Goal: Obtain resource: Download file/media

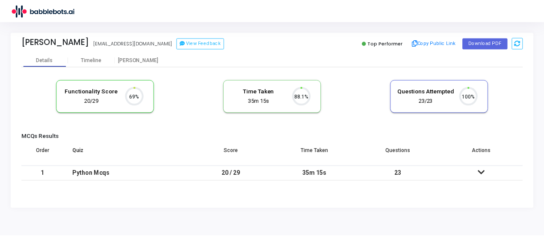
scroll to position [18, 21]
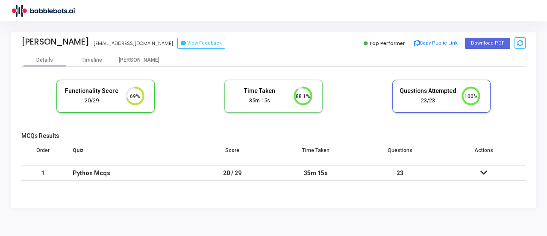
click at [483, 172] on icon at bounding box center [484, 172] width 7 height 6
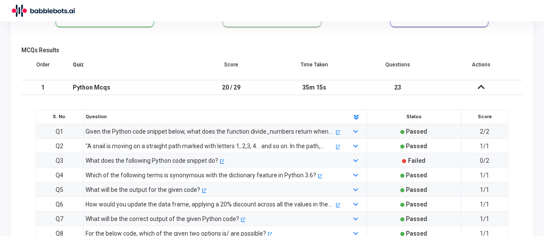
scroll to position [128, 0]
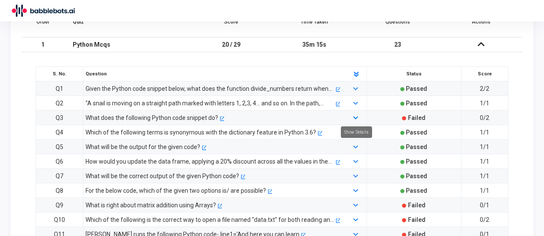
click at [357, 119] on icon at bounding box center [355, 118] width 5 height 6
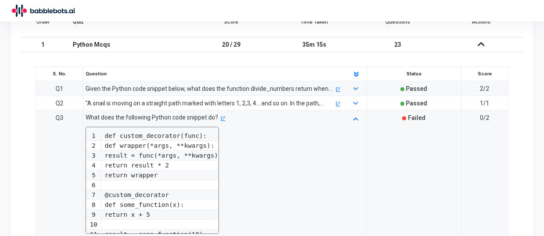
scroll to position [214, 0]
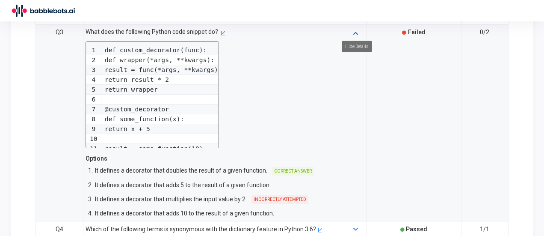
click at [354, 32] on icon at bounding box center [355, 33] width 5 height 6
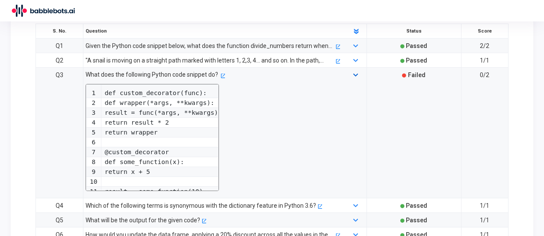
scroll to position [128, 0]
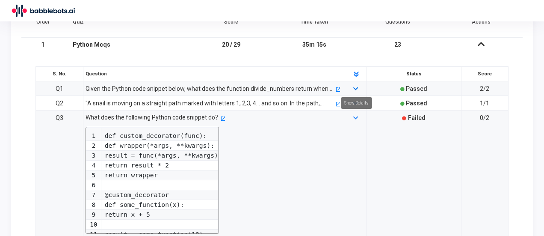
click at [357, 86] on icon at bounding box center [355, 89] width 5 height 6
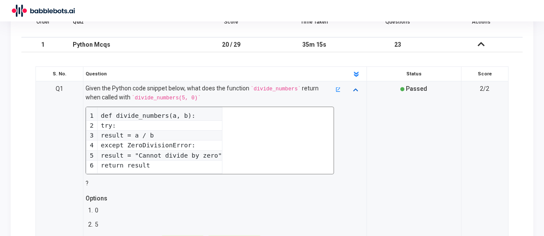
scroll to position [171, 0]
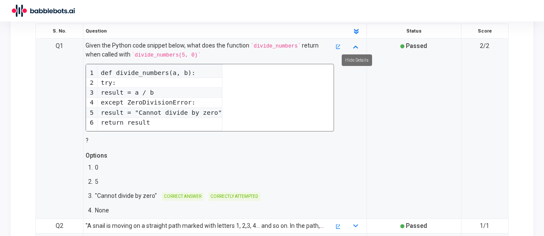
click at [354, 44] on icon at bounding box center [355, 47] width 5 height 6
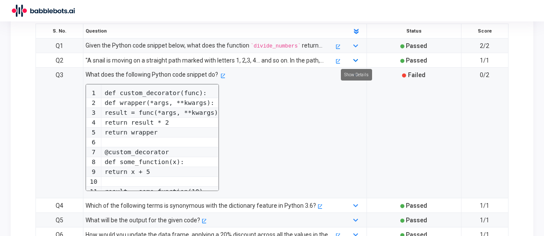
click at [357, 60] on icon at bounding box center [355, 61] width 5 height 6
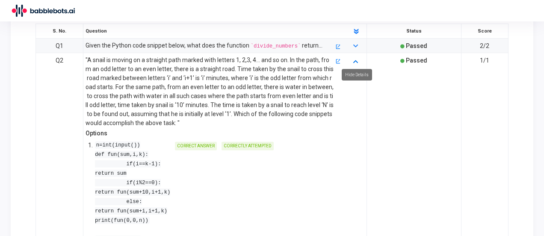
click at [355, 59] on icon at bounding box center [355, 61] width 5 height 6
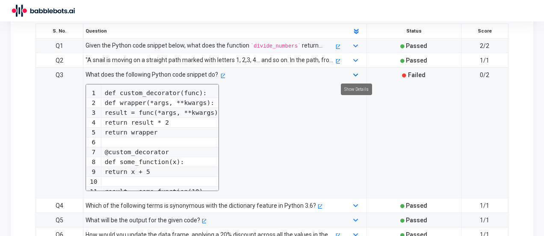
click at [356, 73] on icon at bounding box center [355, 76] width 5 height 6
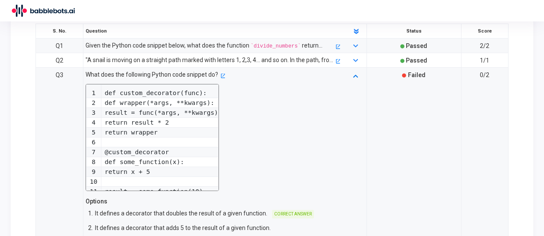
click at [355, 73] on icon at bounding box center [355, 76] width 5 height 6
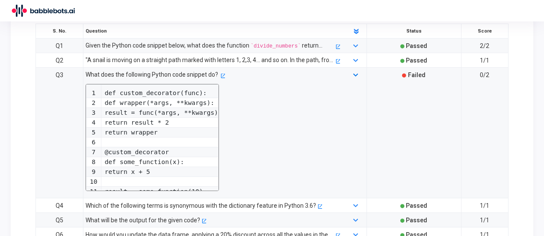
click at [355, 73] on icon at bounding box center [355, 76] width 5 height 6
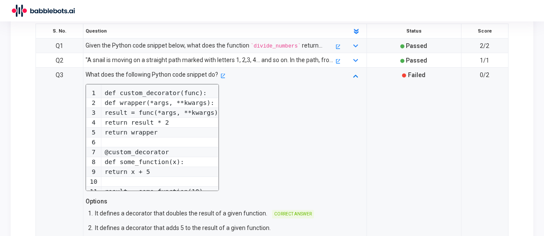
click at [355, 73] on icon at bounding box center [355, 76] width 5 height 6
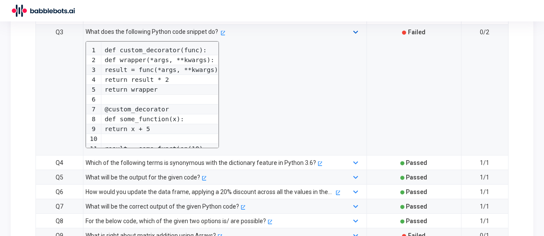
scroll to position [257, 0]
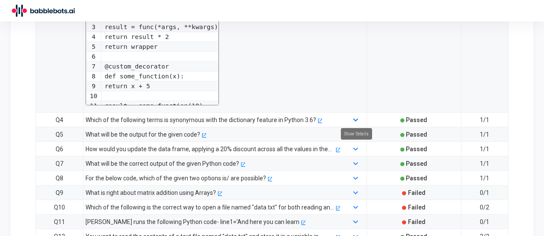
click at [355, 118] on icon at bounding box center [355, 121] width 5 height 6
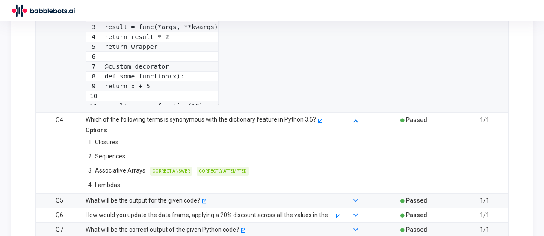
click at [355, 118] on icon at bounding box center [355, 121] width 5 height 6
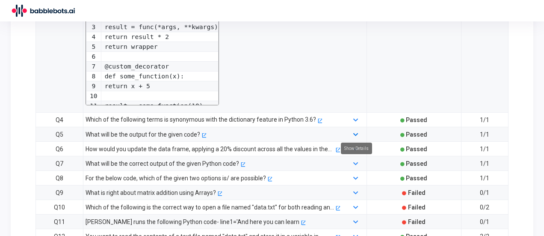
click at [355, 132] on icon at bounding box center [355, 135] width 5 height 6
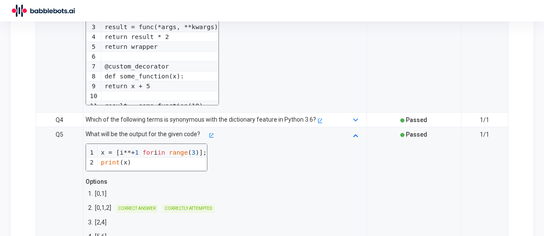
click at [355, 132] on icon at bounding box center [355, 135] width 5 height 6
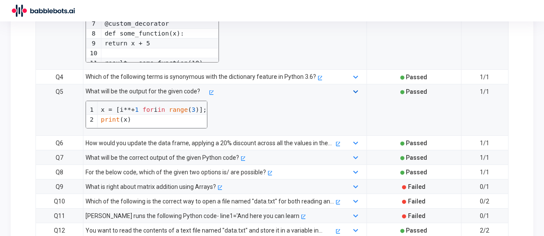
scroll to position [342, 0]
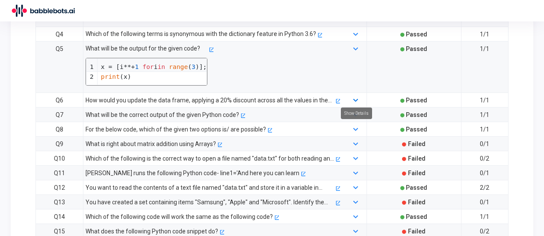
click at [354, 98] on icon at bounding box center [355, 101] width 5 height 6
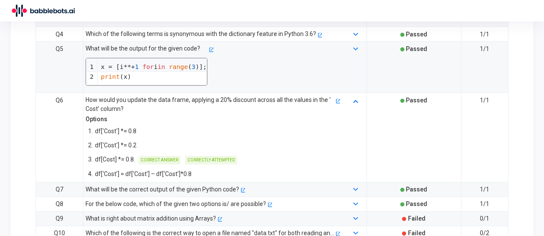
click at [354, 98] on icon at bounding box center [355, 101] width 5 height 6
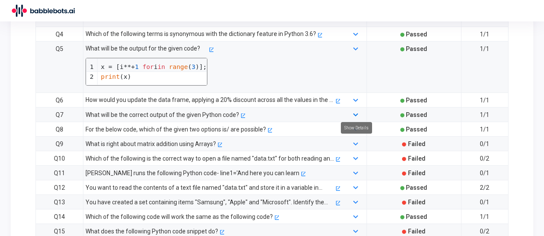
click at [355, 112] on icon at bounding box center [355, 115] width 5 height 6
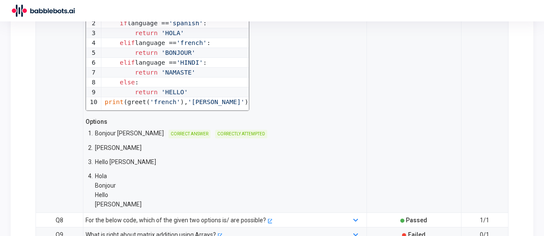
scroll to position [385, 0]
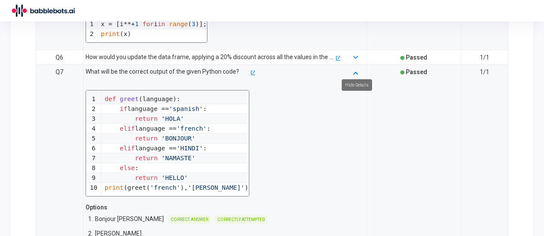
click at [354, 70] on icon at bounding box center [355, 73] width 5 height 6
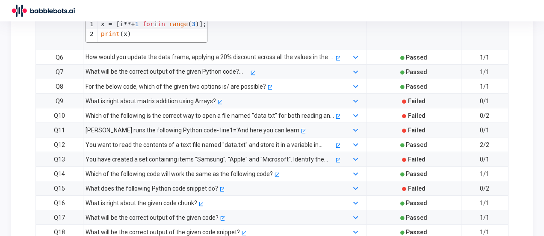
click at [351, 84] on div at bounding box center [356, 86] width 24 height 9
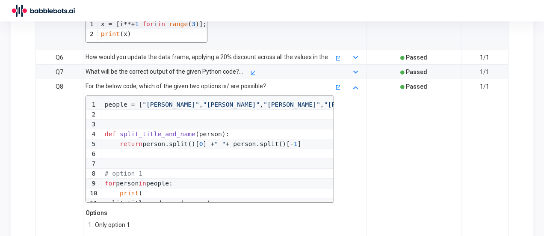
click at [351, 84] on div at bounding box center [356, 144] width 24 height 125
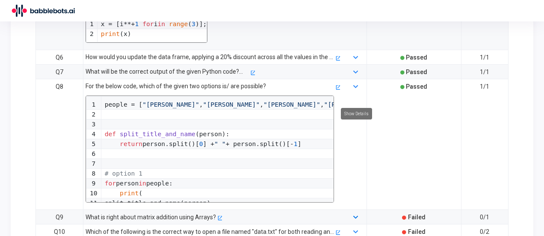
click at [354, 215] on icon at bounding box center [355, 218] width 5 height 6
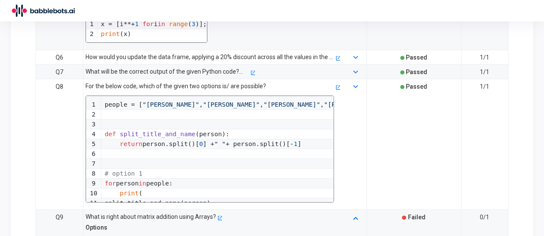
click at [354, 215] on icon at bounding box center [355, 218] width 5 height 6
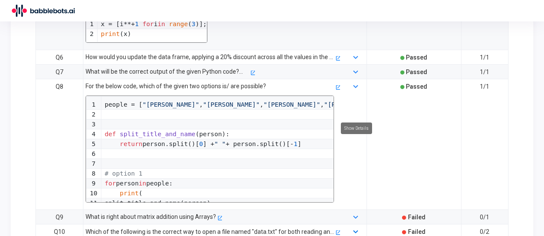
click at [357, 229] on icon at bounding box center [355, 232] width 5 height 6
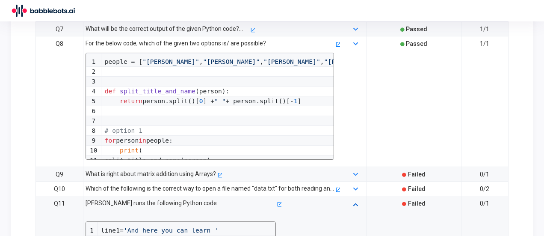
scroll to position [470, 0]
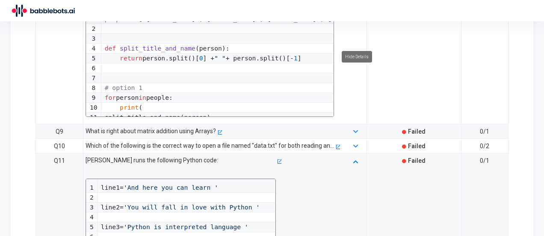
click at [355, 158] on icon at bounding box center [355, 161] width 5 height 6
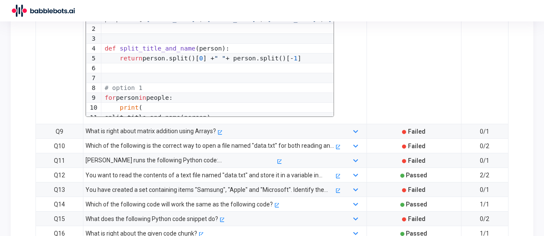
click at [353, 170] on div at bounding box center [356, 174] width 24 height 9
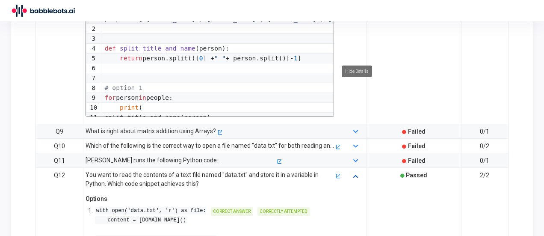
click at [353, 173] on icon at bounding box center [355, 176] width 5 height 6
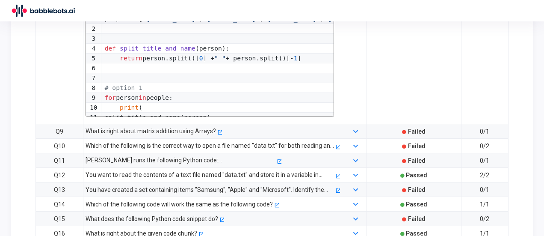
click at [354, 185] on div at bounding box center [356, 189] width 24 height 9
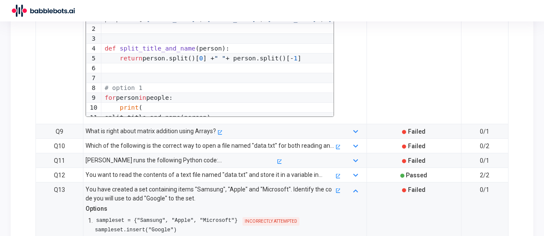
click at [354, 185] on div at bounding box center [356, 194] width 24 height 18
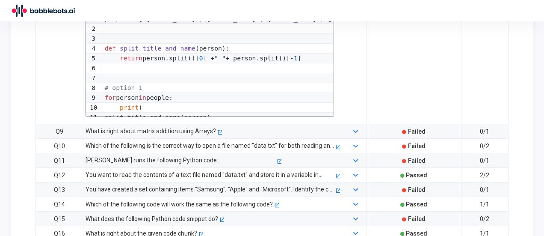
click at [353, 199] on div at bounding box center [356, 203] width 24 height 9
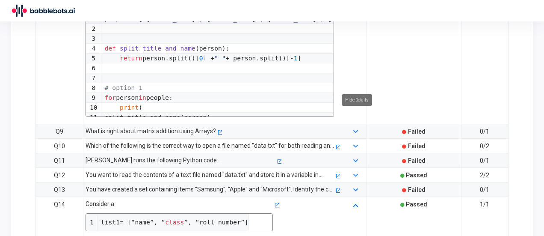
click at [357, 202] on icon at bounding box center [355, 205] width 5 height 6
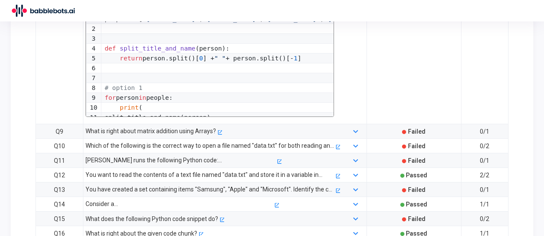
click at [350, 214] on div at bounding box center [356, 218] width 24 height 9
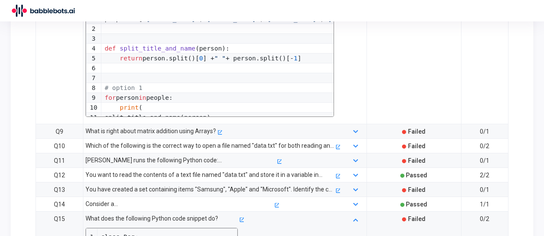
scroll to position [513, 0]
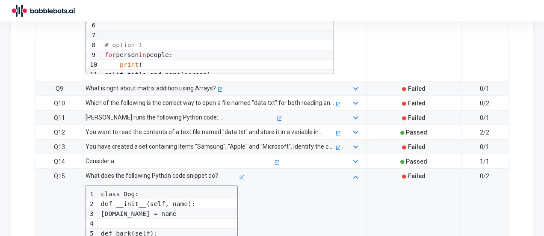
click at [352, 171] on div at bounding box center [356, 228] width 24 height 115
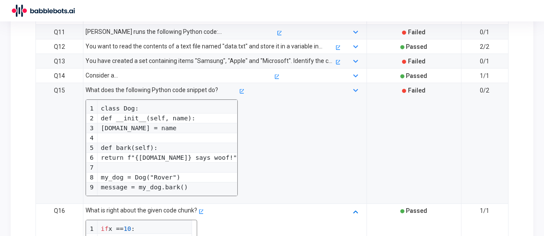
scroll to position [641, 0]
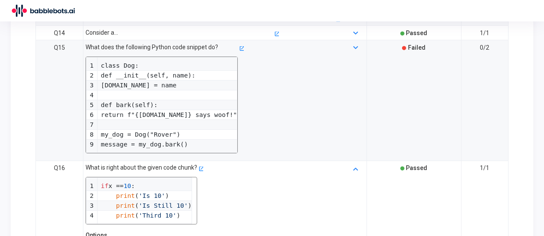
click at [357, 163] on div at bounding box center [356, 196] width 24 height 66
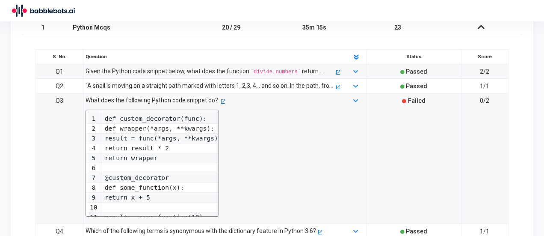
scroll to position [0, 0]
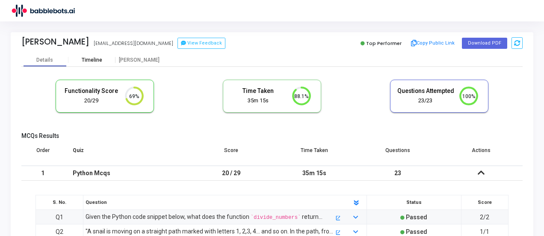
click at [97, 60] on div "Timeline" at bounding box center [92, 60] width 21 height 6
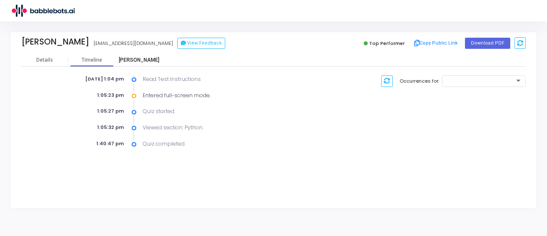
click at [145, 60] on div "[PERSON_NAME]" at bounding box center [138, 60] width 47 height 6
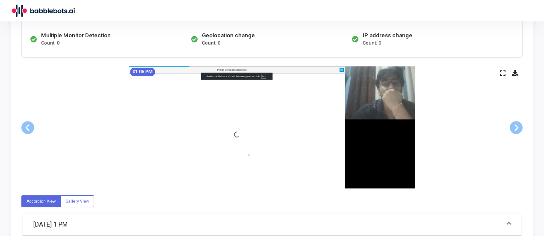
scroll to position [214, 0]
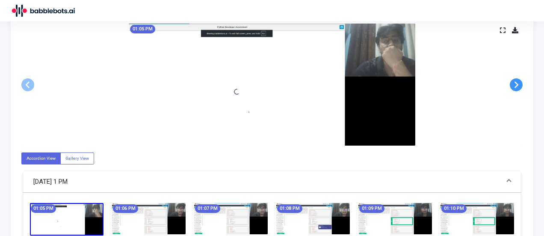
click at [517, 83] on span at bounding box center [516, 84] width 13 height 13
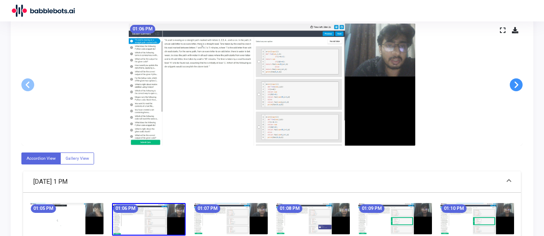
click at [516, 83] on span at bounding box center [516, 84] width 13 height 13
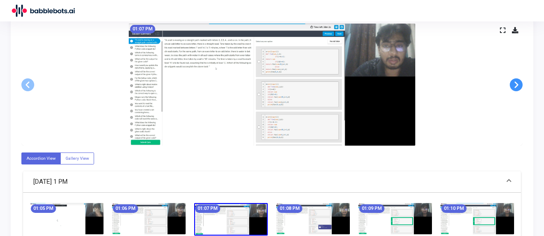
click at [516, 83] on span at bounding box center [516, 84] width 13 height 13
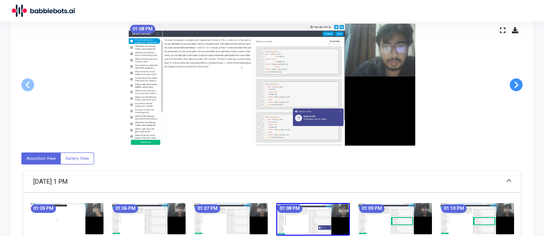
click at [516, 83] on span at bounding box center [516, 84] width 13 height 13
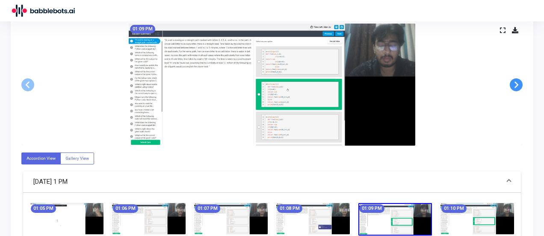
click at [516, 83] on span at bounding box center [516, 84] width 13 height 13
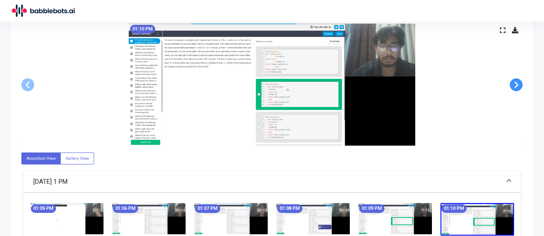
click at [516, 83] on span at bounding box center [516, 84] width 13 height 13
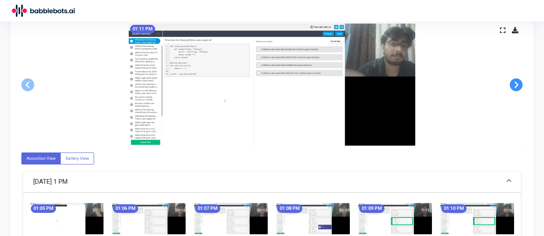
click at [516, 83] on span at bounding box center [516, 84] width 13 height 13
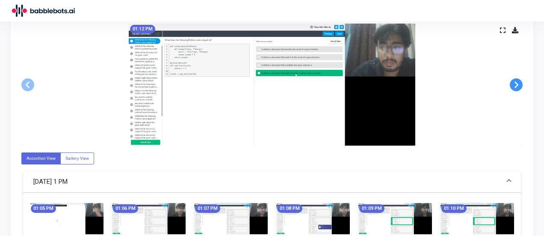
click at [516, 83] on span at bounding box center [516, 84] width 13 height 13
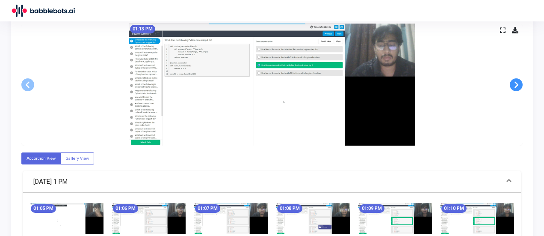
click at [516, 83] on span at bounding box center [516, 84] width 13 height 13
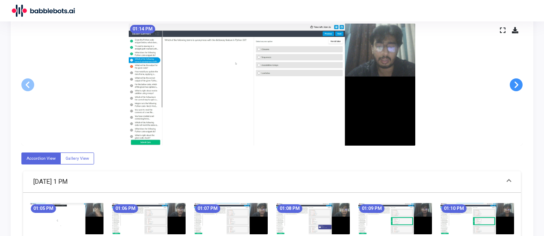
click at [516, 83] on span at bounding box center [516, 84] width 13 height 13
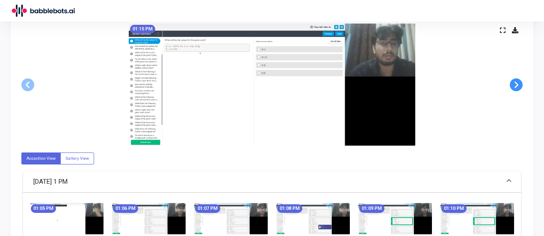
click at [516, 83] on span at bounding box center [516, 84] width 13 height 13
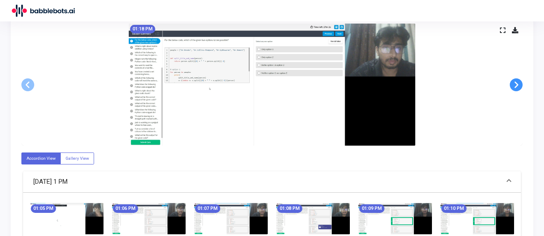
click at [516, 83] on span at bounding box center [516, 84] width 13 height 13
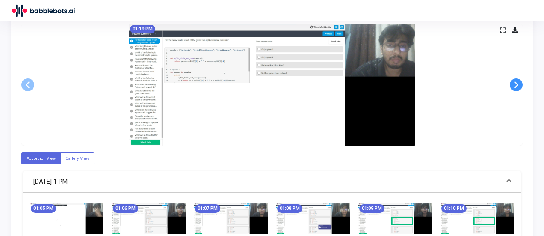
click at [516, 83] on span at bounding box center [516, 84] width 13 height 13
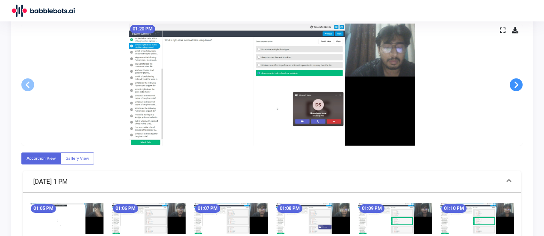
click at [516, 83] on span at bounding box center [516, 84] width 13 height 13
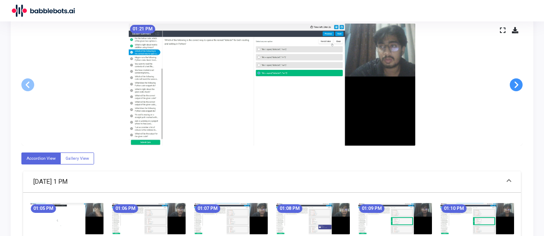
click at [516, 83] on span at bounding box center [516, 84] width 13 height 13
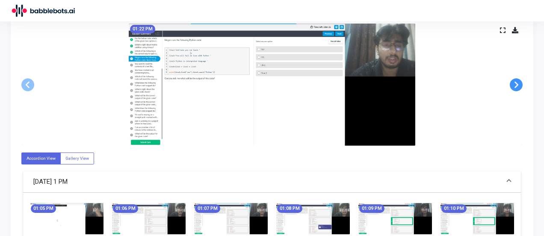
click at [516, 83] on span at bounding box center [516, 84] width 13 height 13
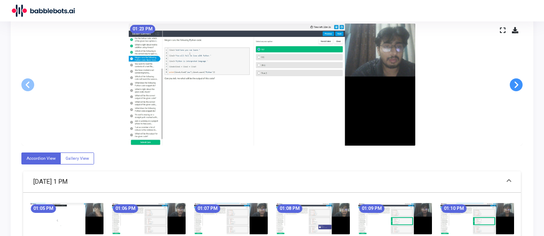
click at [516, 83] on span at bounding box center [516, 84] width 13 height 13
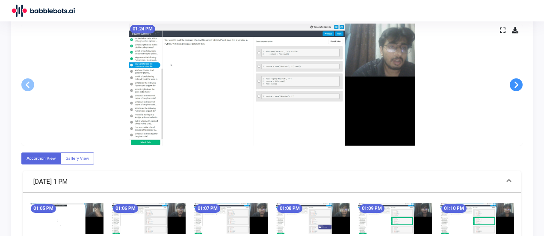
click at [516, 83] on span at bounding box center [516, 84] width 13 height 13
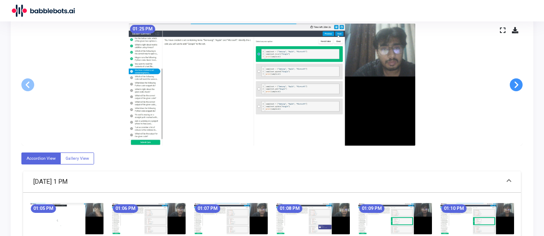
click at [516, 83] on span at bounding box center [516, 84] width 13 height 13
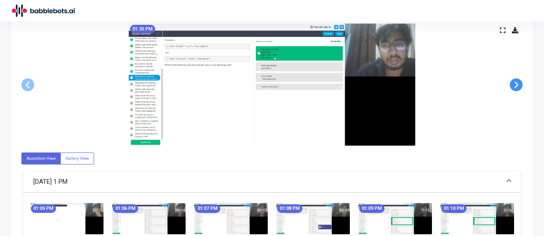
click at [516, 83] on span at bounding box center [516, 84] width 13 height 13
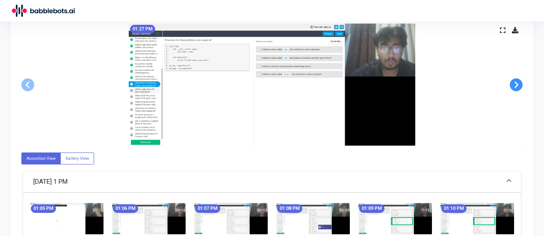
click at [516, 83] on span at bounding box center [516, 84] width 13 height 13
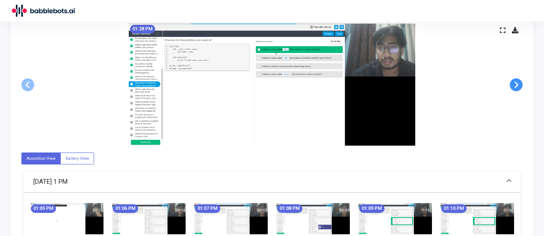
click at [516, 83] on span at bounding box center [516, 84] width 13 height 13
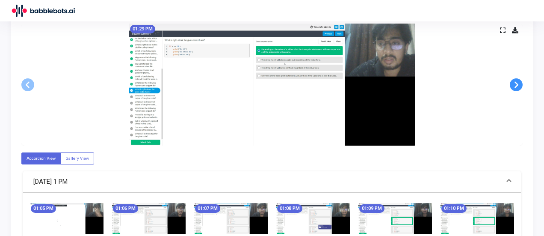
click at [516, 83] on span at bounding box center [516, 84] width 13 height 13
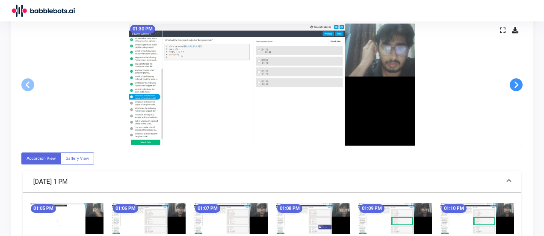
click at [516, 83] on span at bounding box center [516, 84] width 13 height 13
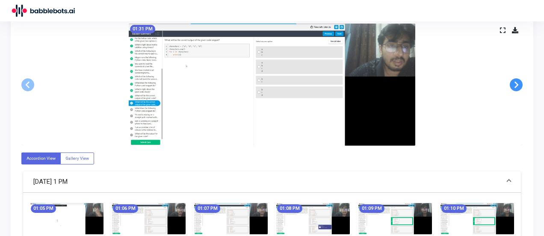
click at [516, 83] on span at bounding box center [516, 84] width 13 height 13
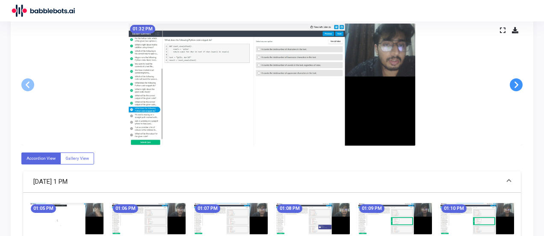
click at [516, 83] on span at bounding box center [516, 84] width 13 height 13
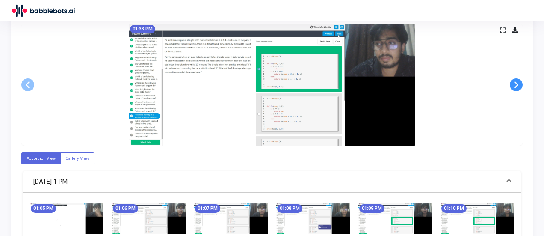
click at [516, 83] on span at bounding box center [516, 84] width 13 height 13
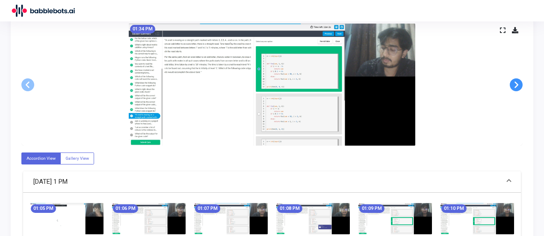
click at [516, 83] on span at bounding box center [516, 84] width 13 height 13
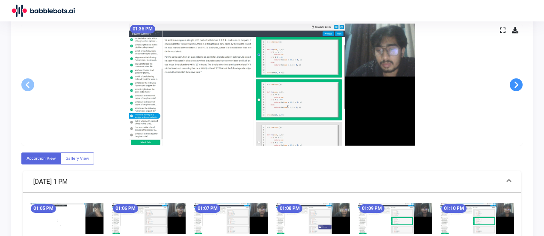
click at [517, 83] on span at bounding box center [516, 84] width 13 height 13
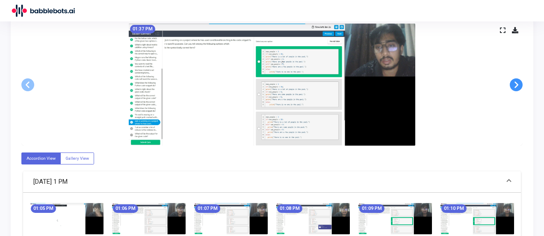
click at [517, 83] on span at bounding box center [516, 84] width 13 height 13
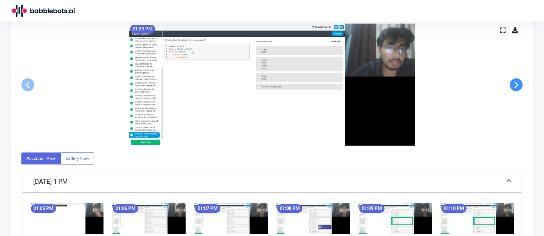
click at [517, 83] on span at bounding box center [516, 84] width 13 height 13
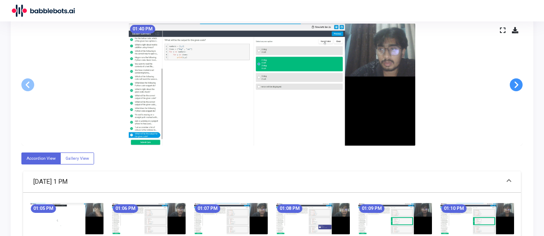
click at [517, 83] on span at bounding box center [516, 84] width 13 height 13
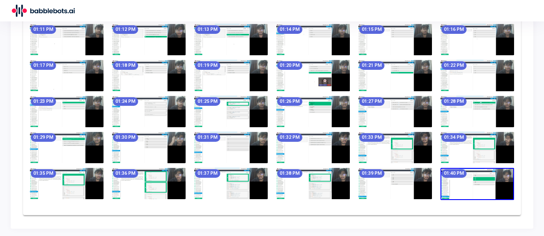
scroll to position [257, 0]
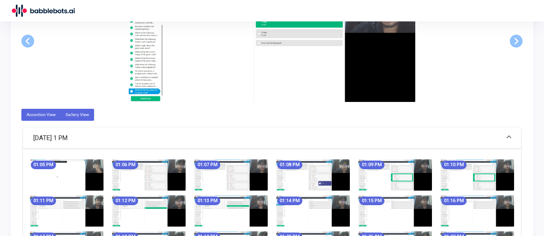
click at [76, 115] on label "Gallery View" at bounding box center [77, 115] width 34 height 12
click at [71, 115] on input "Gallery View" at bounding box center [68, 115] width 6 height 6
radio input "true"
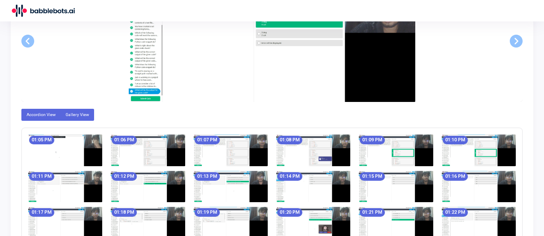
click at [48, 115] on label "Accordion View" at bounding box center [40, 115] width 39 height 12
click at [32, 115] on input "Accordion View" at bounding box center [30, 115] width 6 height 6
radio input "true"
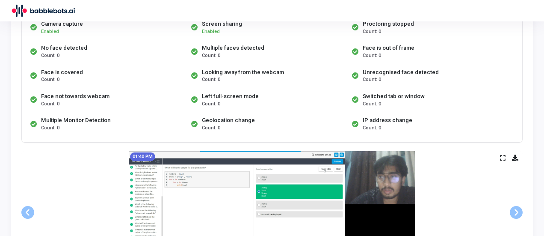
scroll to position [0, 0]
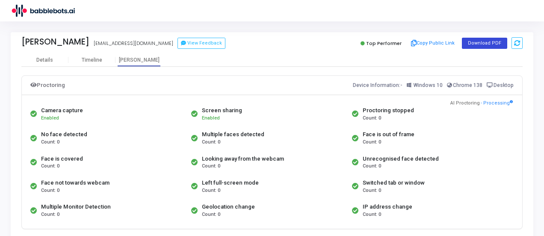
click at [470, 43] on button "Download PDF" at bounding box center [484, 43] width 45 height 11
